Goal: Task Accomplishment & Management: Manage account settings

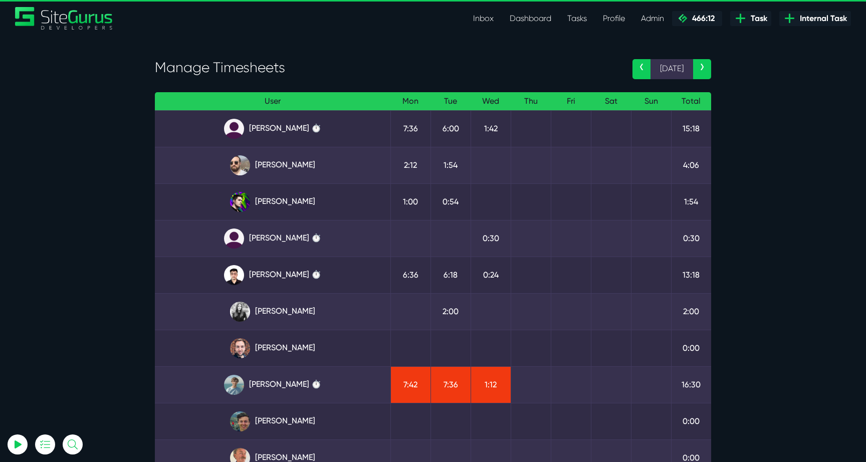
select select "0"
click at [275, 128] on link "Angel Dagondon ⏱️" at bounding box center [273, 129] width 220 height 20
click at [312, 277] on link "Kevin Abelgas ⏱️" at bounding box center [273, 275] width 220 height 20
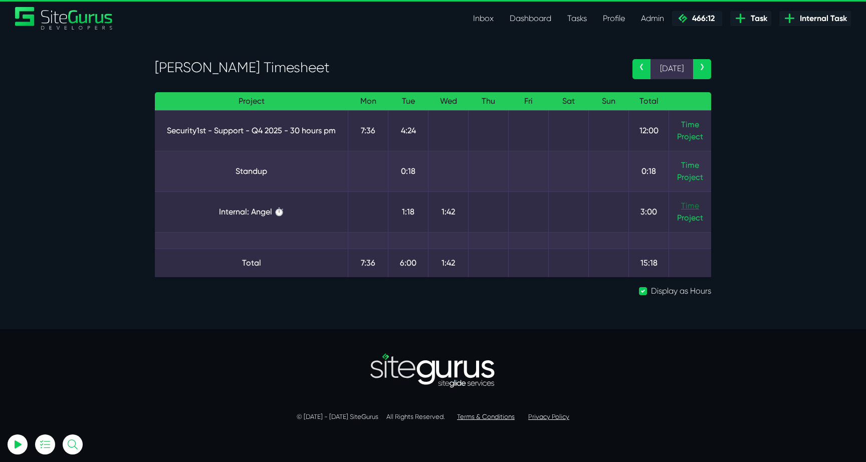
click at [684, 204] on link "Time" at bounding box center [690, 206] width 18 height 10
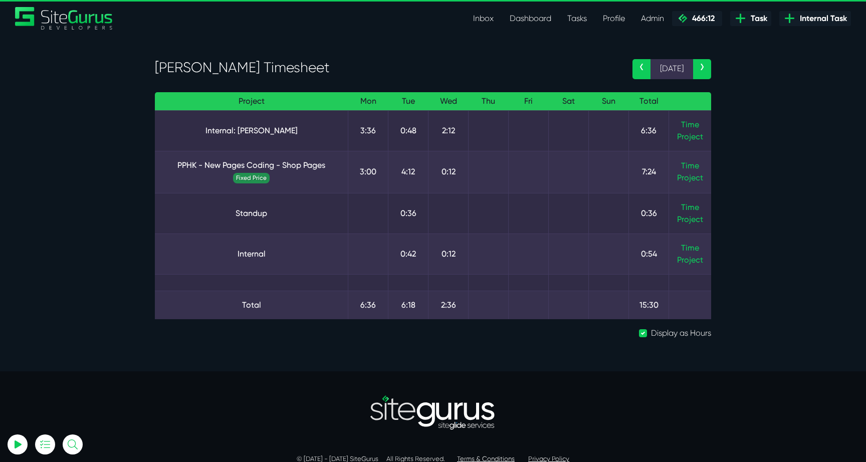
click at [680, 125] on td "Time Project" at bounding box center [690, 130] width 43 height 41
click at [685, 125] on link "Time" at bounding box center [690, 125] width 18 height 10
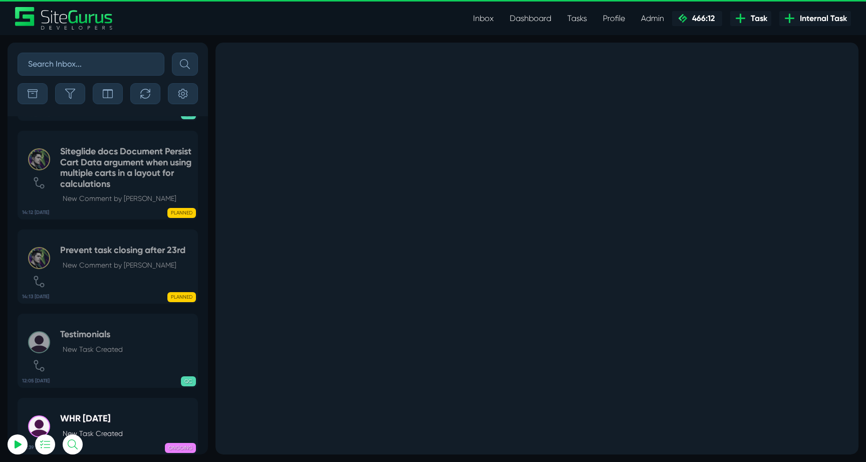
select select "0"
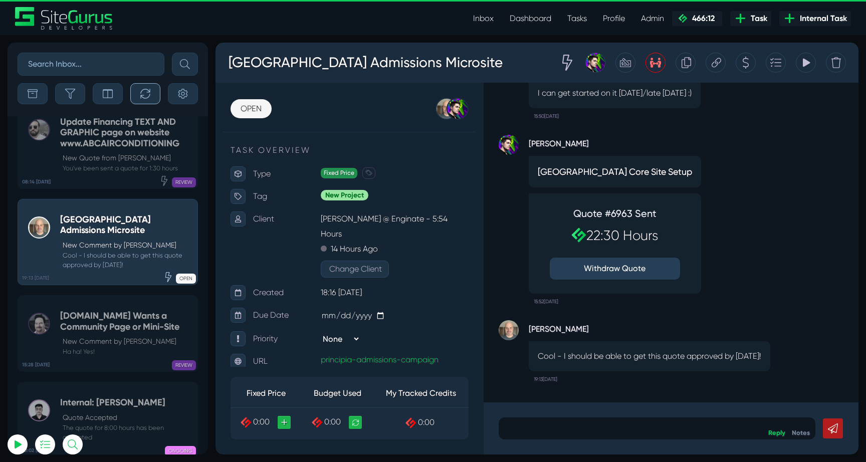
click at [149, 102] on button "button" at bounding box center [145, 93] width 30 height 21
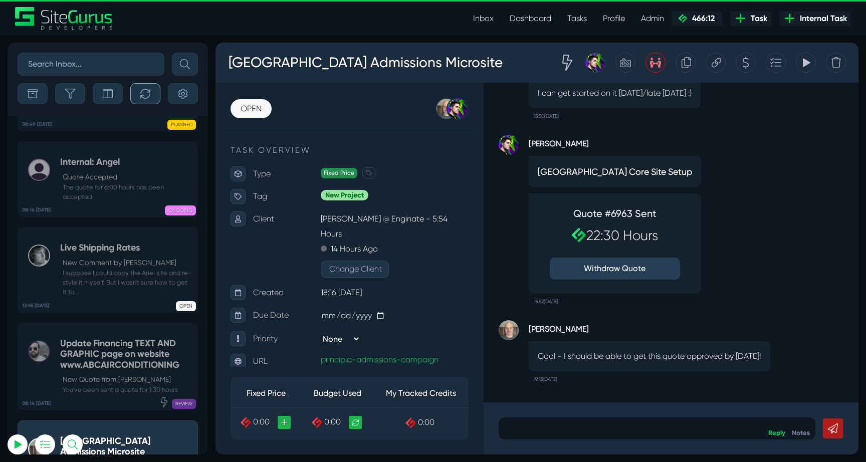
scroll to position [-39816, 0]
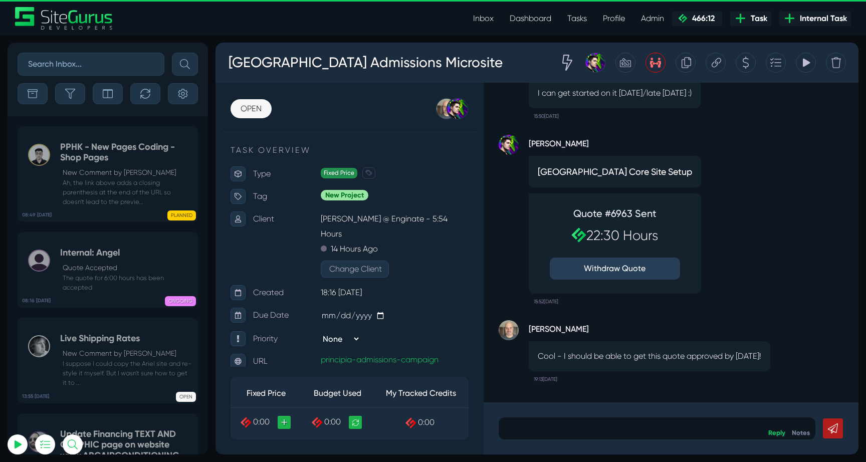
click at [118, 173] on p "New Comment by [PERSON_NAME]" at bounding box center [128, 172] width 130 height 11
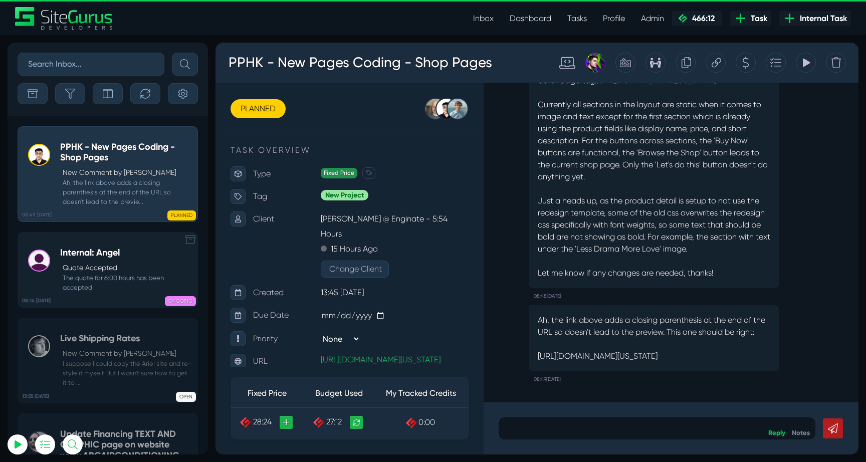
click at [104, 254] on h5 "Internal: Angel" at bounding box center [126, 253] width 132 height 11
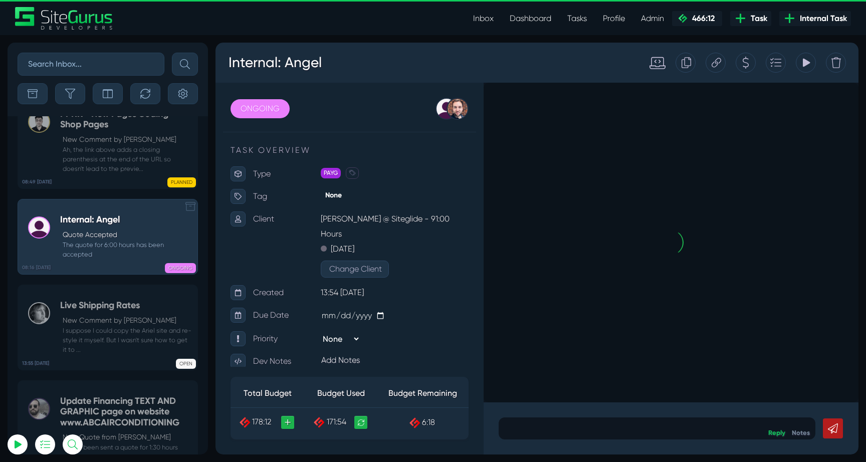
click at [104, 326] on small "I suppose I could copy the Ariel site and re-style it myself. But I wasn't sure…" at bounding box center [126, 340] width 132 height 29
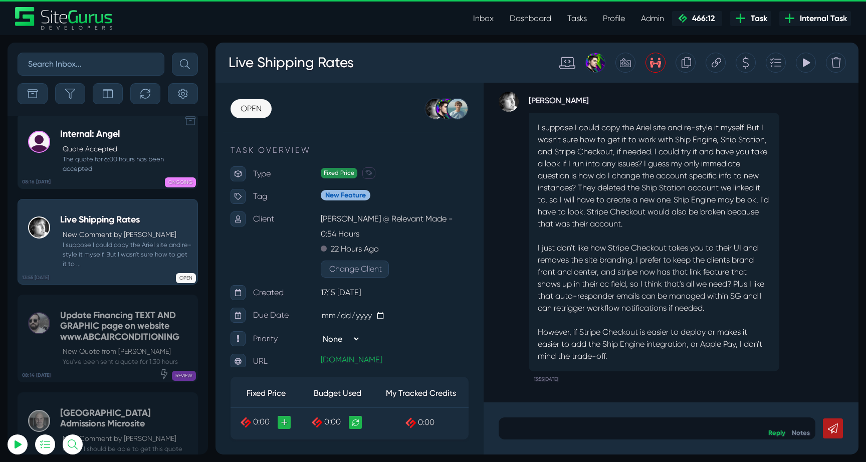
click at [104, 310] on h5 "Update Financing TEXT AND GRAPHIC page on website www.ABCAIRCONDITIONING" at bounding box center [126, 326] width 132 height 33
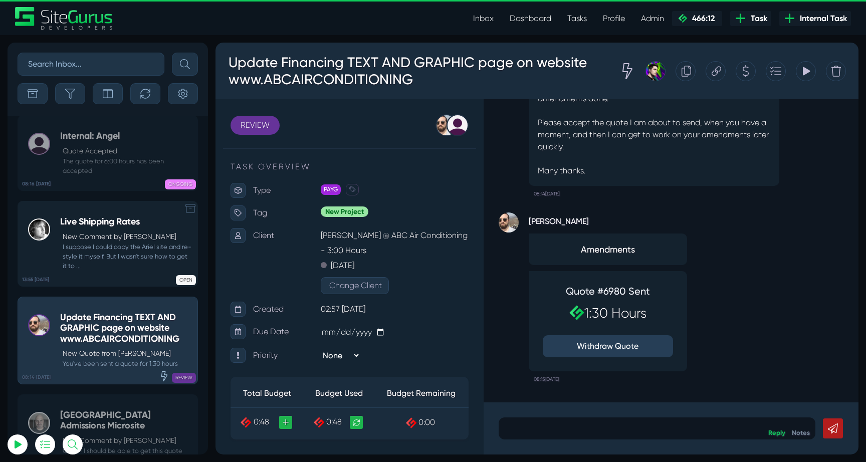
click at [102, 242] on small "I suppose I could copy the Ariel site and re-style it myself. But I wasn't sure…" at bounding box center [126, 256] width 132 height 29
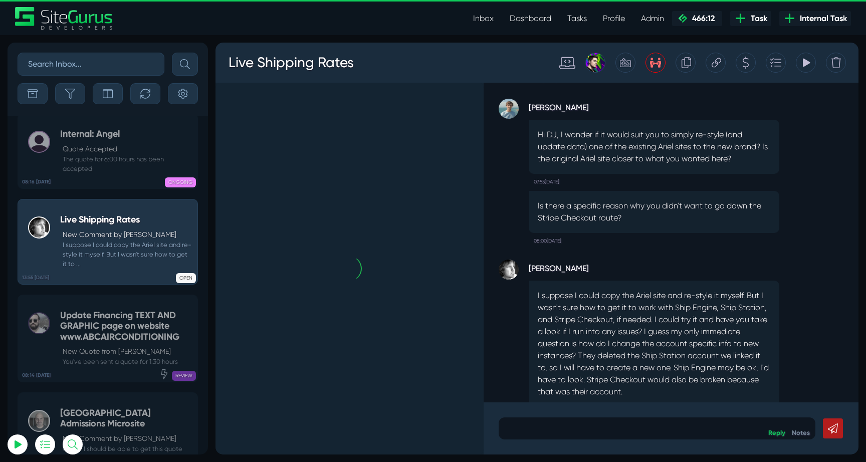
scroll to position [-221, 0]
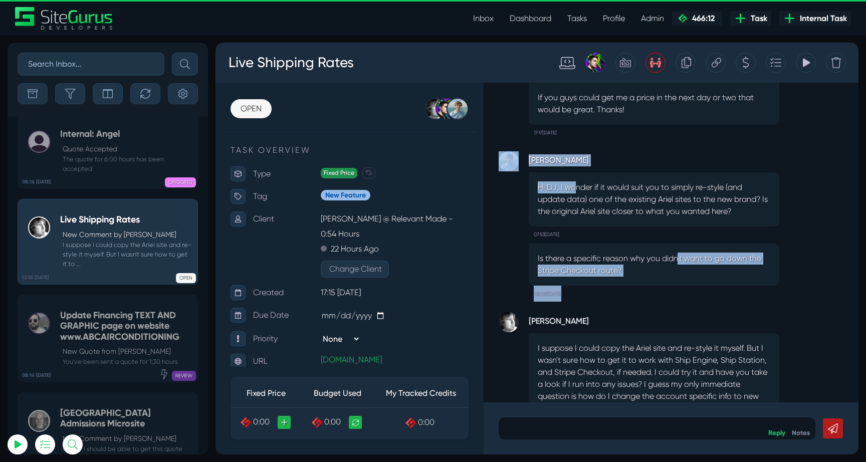
drag, startPoint x: 578, startPoint y: 188, endPoint x: 679, endPoint y: 259, distance: 123.6
click at [679, 259] on div "[PERSON_NAME] I suppose I could copy the Ariel site and re-style it myself. But…" at bounding box center [671, 243] width 375 height 320
click at [679, 259] on p "Is there a specific reason why you didn't want to go down the Stripe Checkout r…" at bounding box center [654, 265] width 233 height 24
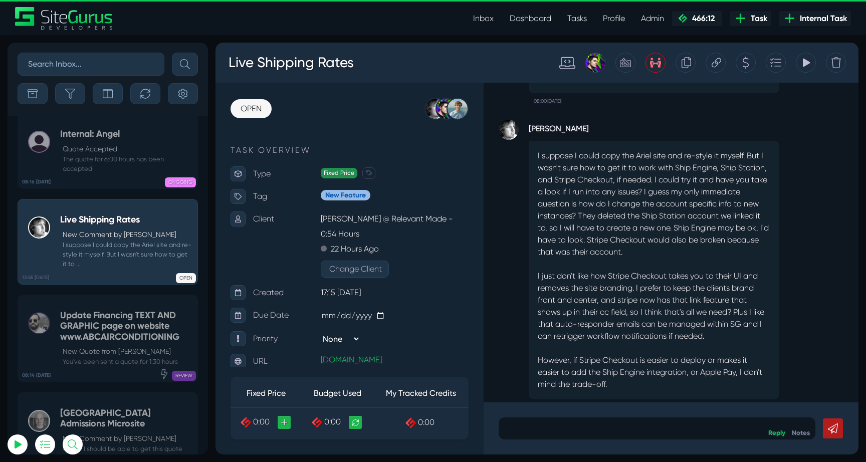
scroll to position [0, 0]
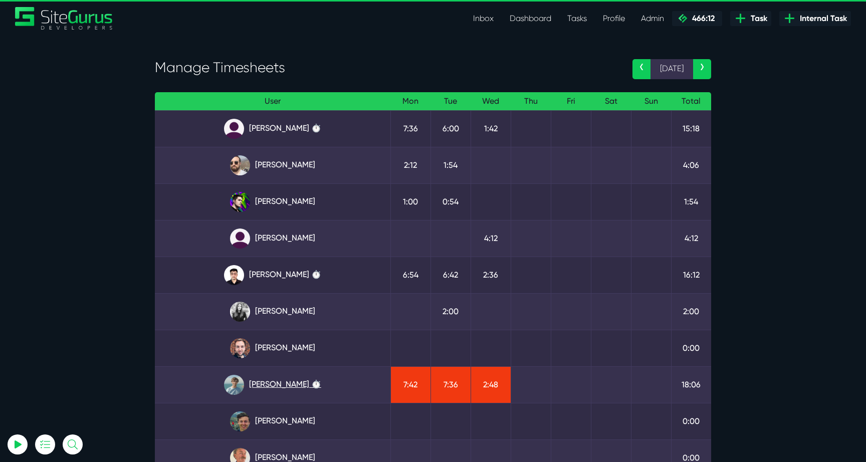
click at [298, 381] on link "[PERSON_NAME] ⏱️" at bounding box center [273, 385] width 220 height 20
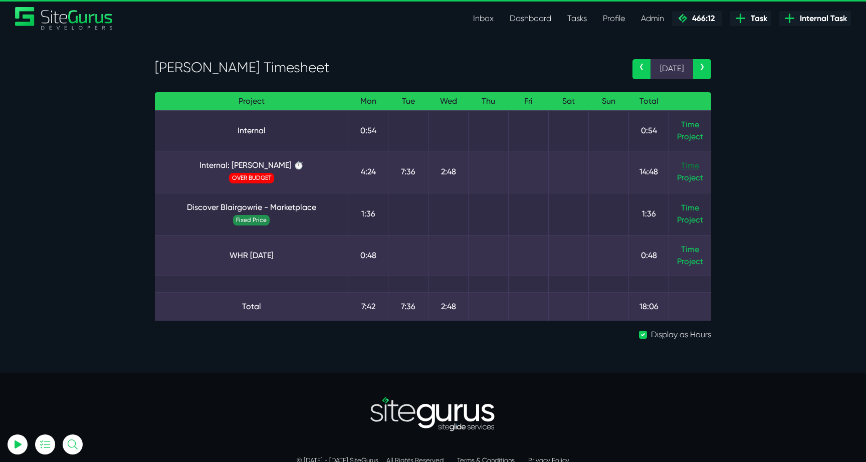
click at [686, 169] on link "Time" at bounding box center [690, 166] width 18 height 10
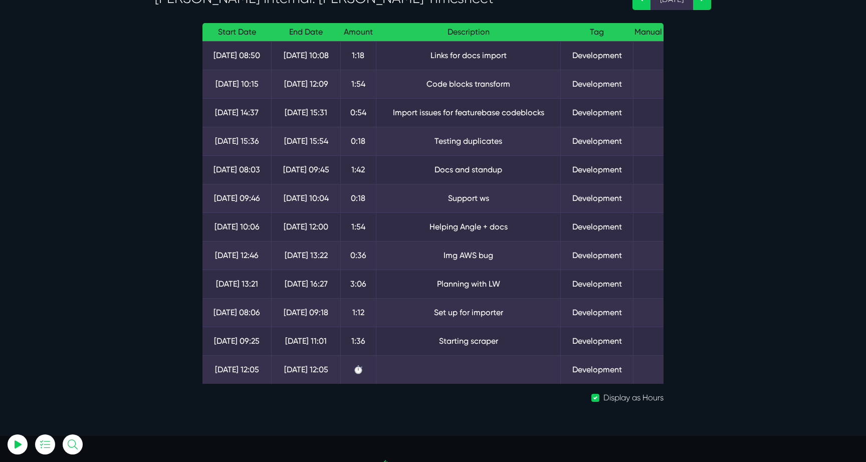
scroll to position [89, 0]
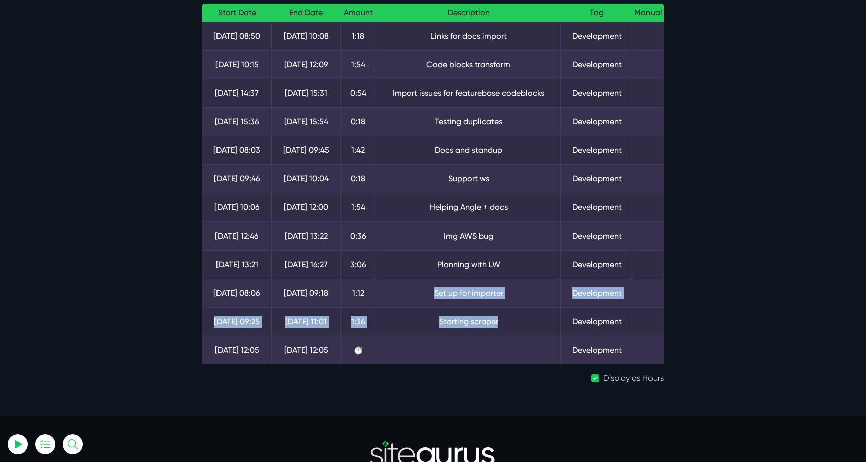
drag, startPoint x: 431, startPoint y: 292, endPoint x: 512, endPoint y: 320, distance: 85.8
click at [515, 320] on tbody "13 Oct 08:50 13 Oct 10:08 1:18 Links for docs import Development 13 Oct 10:15 1…" at bounding box center [433, 193] width 461 height 343
click at [512, 320] on td "Starting scraper" at bounding box center [468, 321] width 184 height 29
